Goal: Information Seeking & Learning: Learn about a topic

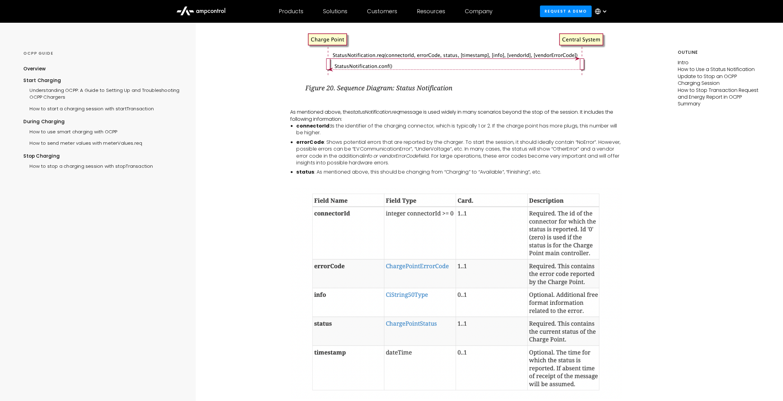
scroll to position [615, 0]
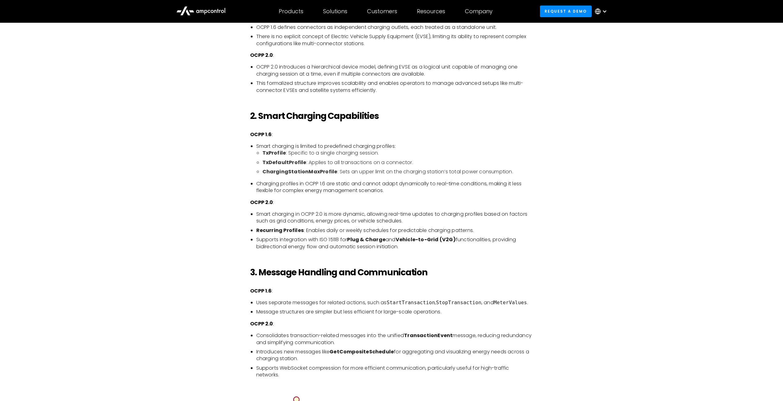
scroll to position [677, 0]
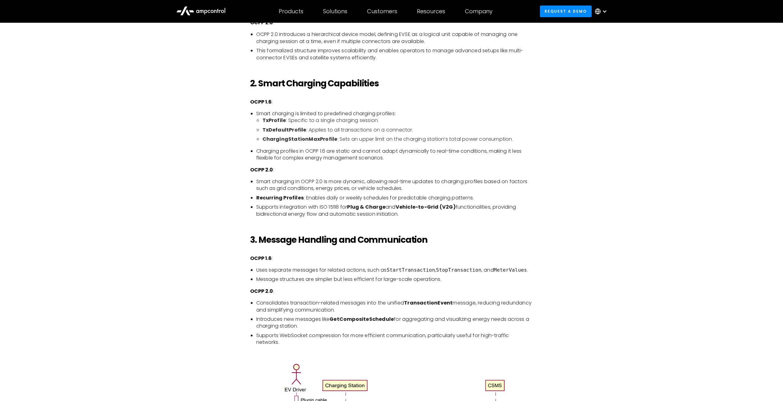
click at [505, 269] on code "MeterValues" at bounding box center [510, 270] width 33 height 6
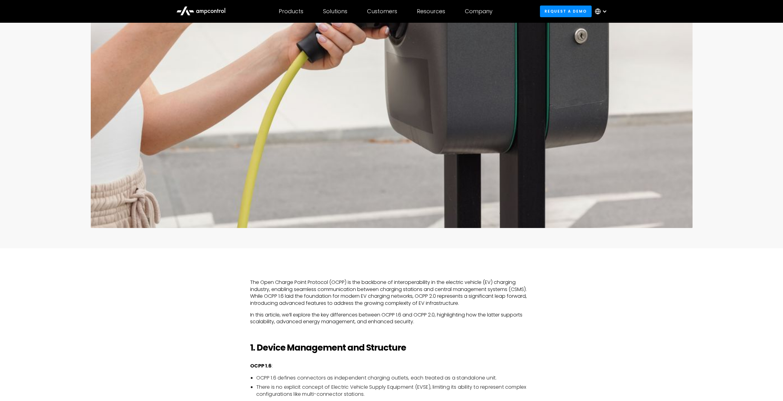
scroll to position [185, 0]
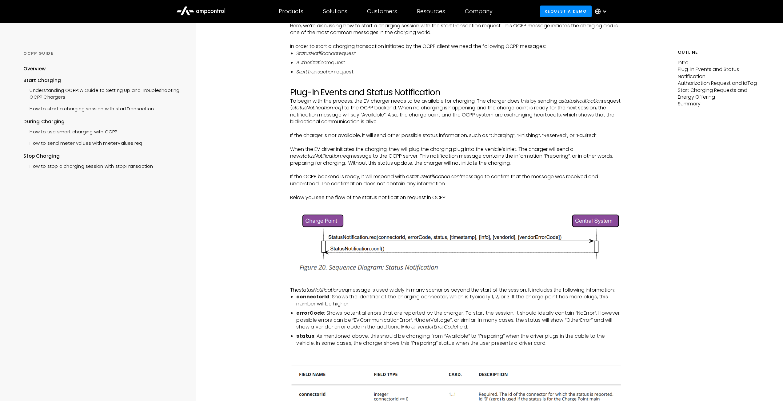
scroll to position [92, 0]
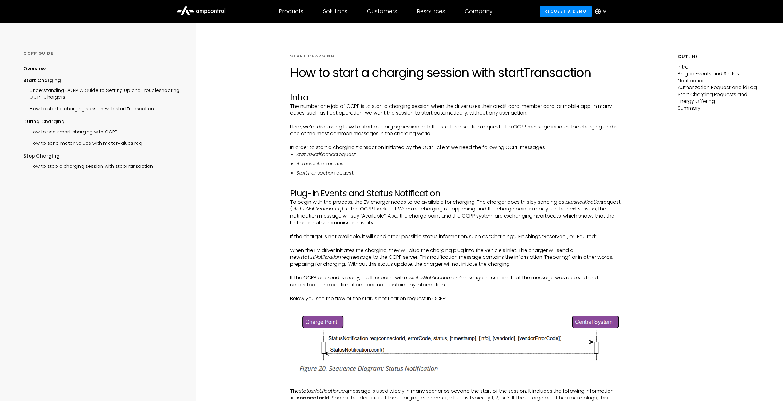
scroll to position [369, 0]
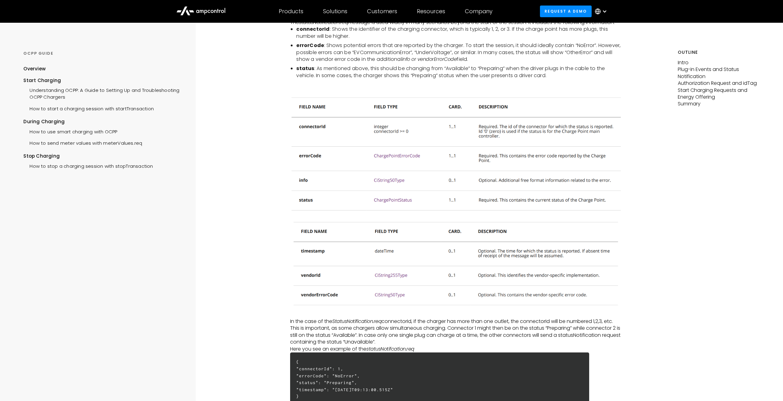
click at [395, 198] on img at bounding box center [456, 153] width 332 height 125
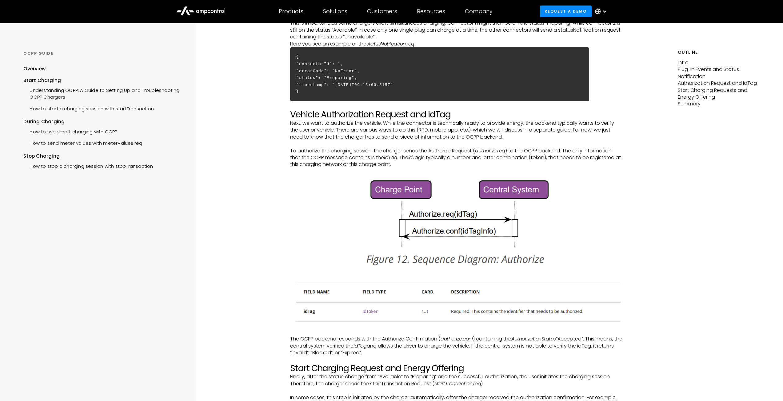
scroll to position [677, 0]
